Goal: Task Accomplishment & Management: Use online tool/utility

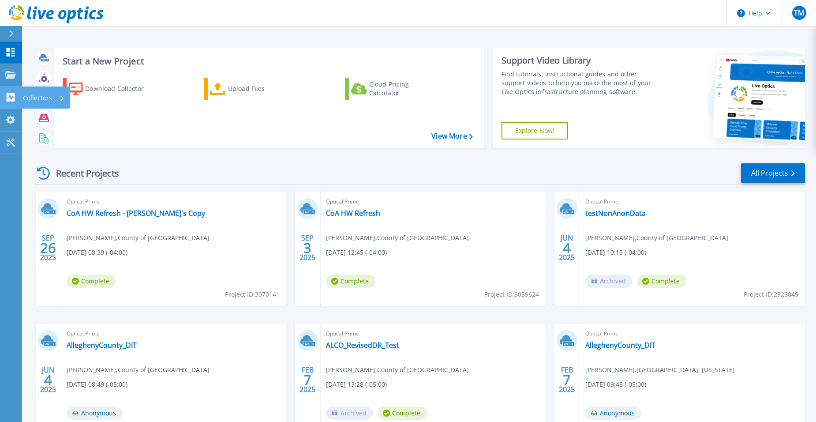
click at [12, 94] on icon at bounding box center [11, 97] width 8 height 8
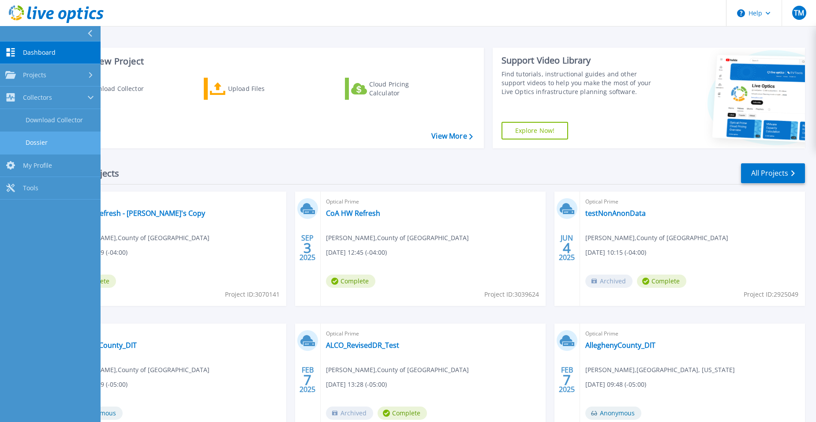
click at [52, 139] on link "Dossier" at bounding box center [50, 142] width 101 height 22
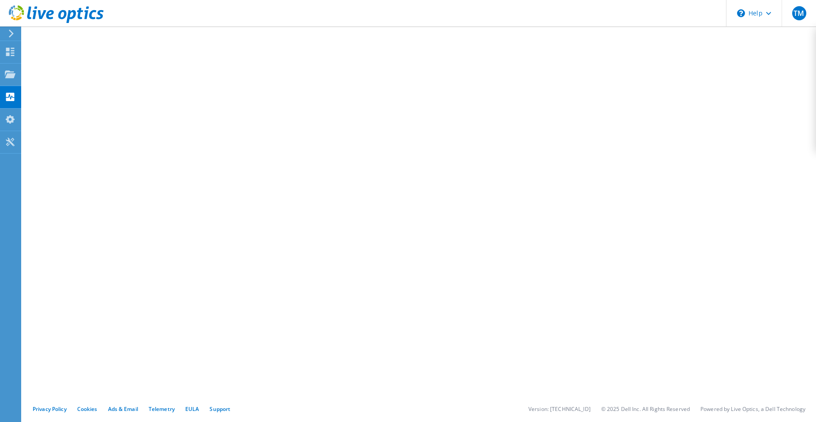
click at [14, 32] on icon at bounding box center [11, 34] width 7 height 8
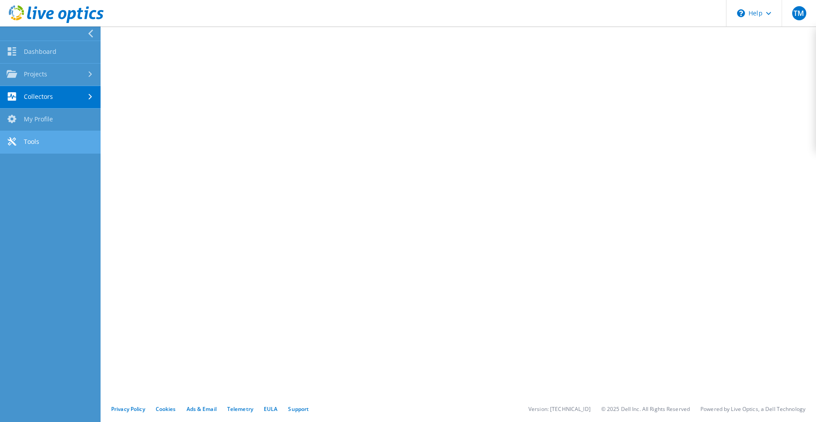
click at [38, 146] on link "Tools" at bounding box center [50, 142] width 101 height 22
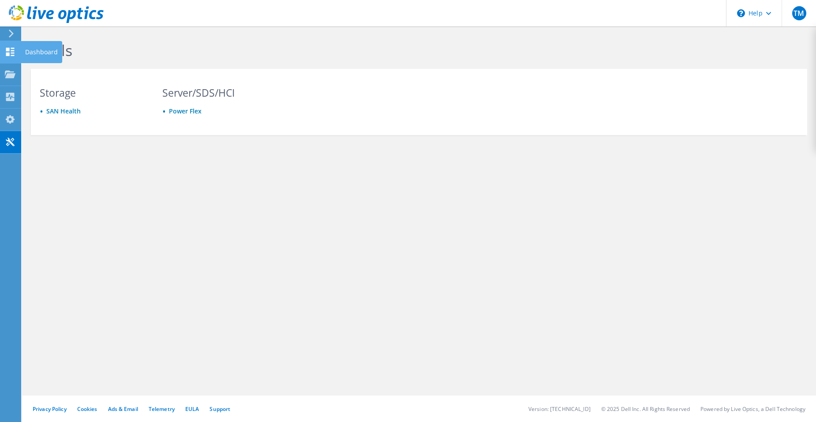
click at [11, 49] on icon at bounding box center [10, 52] width 11 height 8
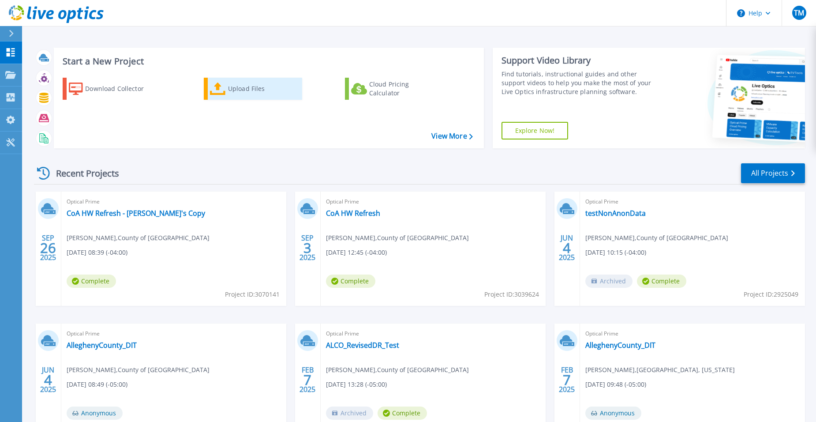
click at [247, 90] on div "Upload Files" at bounding box center [263, 89] width 71 height 18
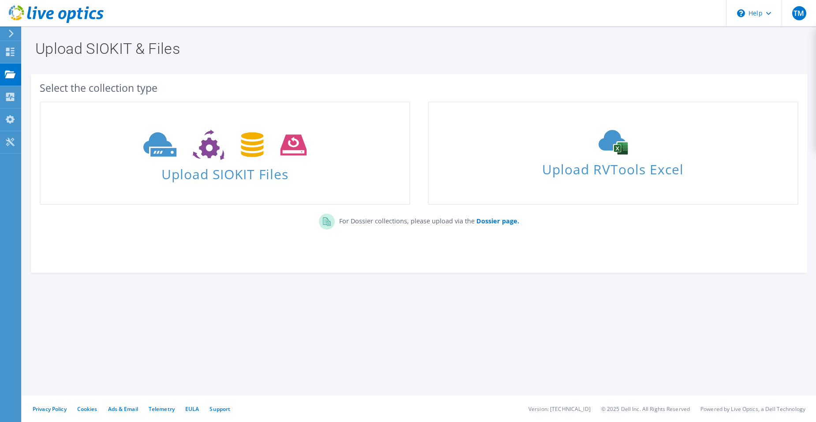
drag, startPoint x: 436, startPoint y: 222, endPoint x: 467, endPoint y: 221, distance: 31.3
click at [466, 221] on p "For Dossier collections, please upload via the Dossier page." at bounding box center [427, 219] width 184 height 12
drag, startPoint x: 467, startPoint y: 221, endPoint x: 490, endPoint y: 222, distance: 22.6
click at [490, 222] on b "Dossier page." at bounding box center [497, 221] width 43 height 8
